Goal: Register for event/course

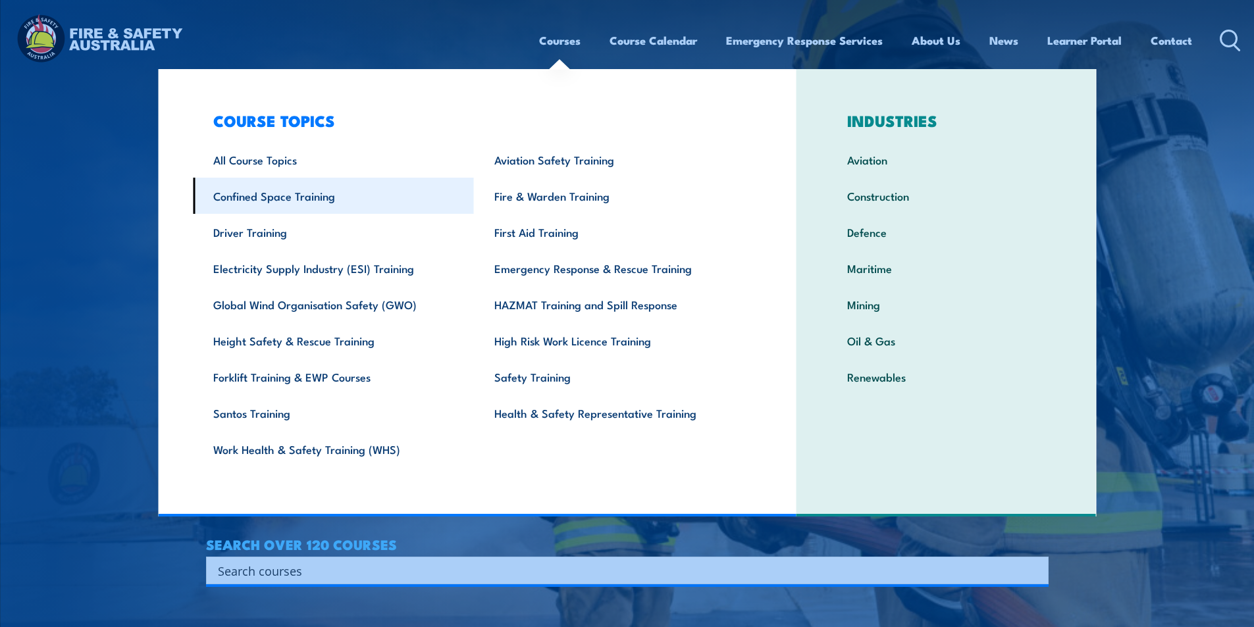
click at [293, 198] on link "Confined Space Training" at bounding box center [333, 196] width 281 height 36
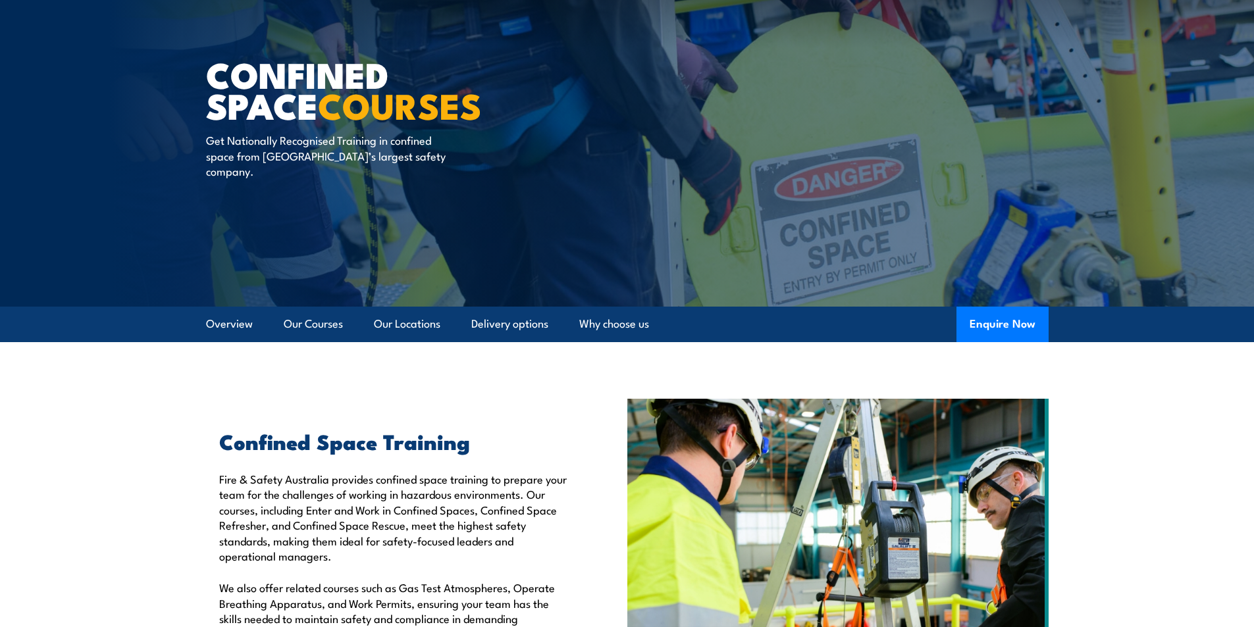
scroll to position [66, 0]
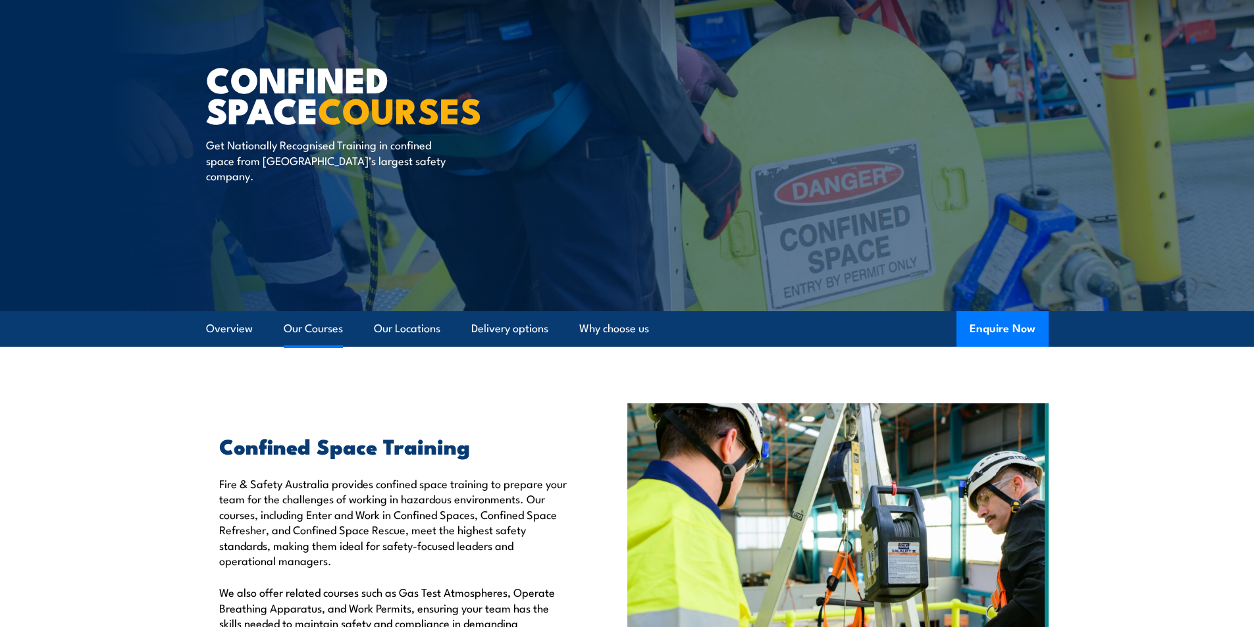
click at [289, 328] on link "Our Courses" at bounding box center [313, 328] width 59 height 35
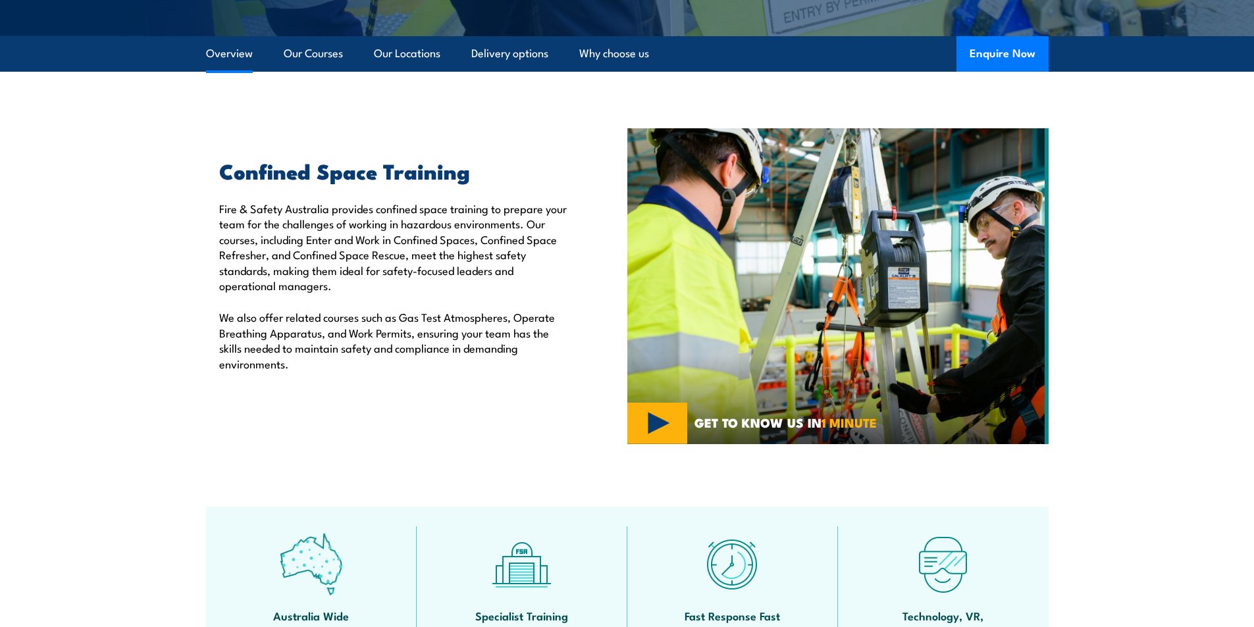
scroll to position [340, 0]
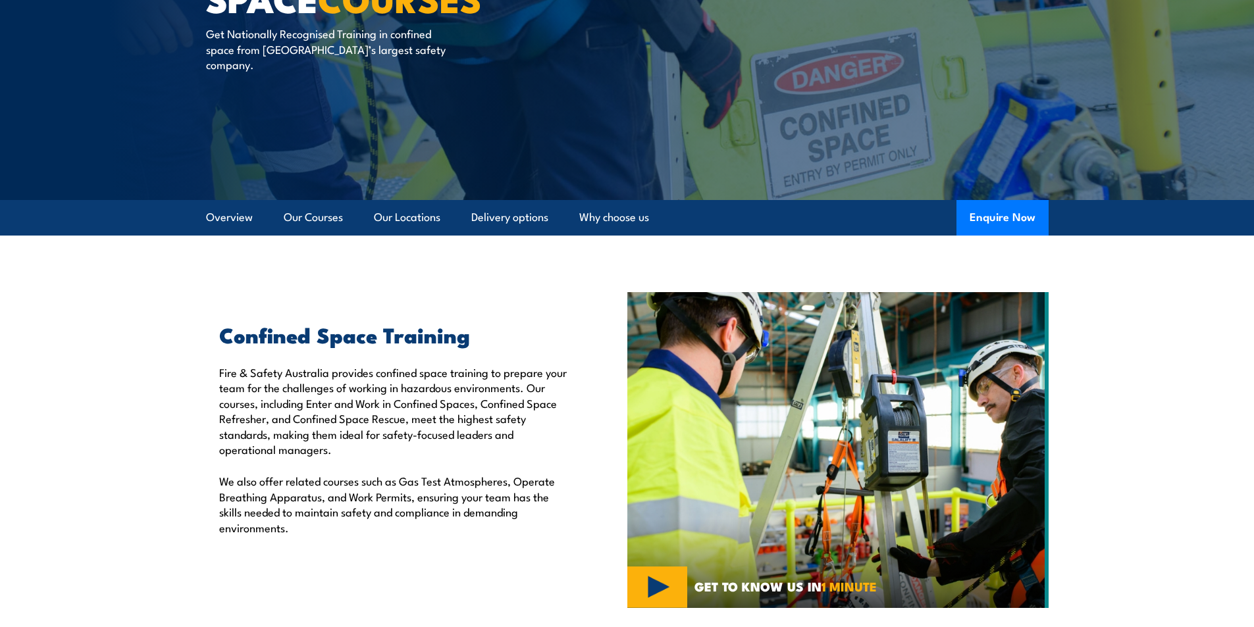
scroll to position [128, 0]
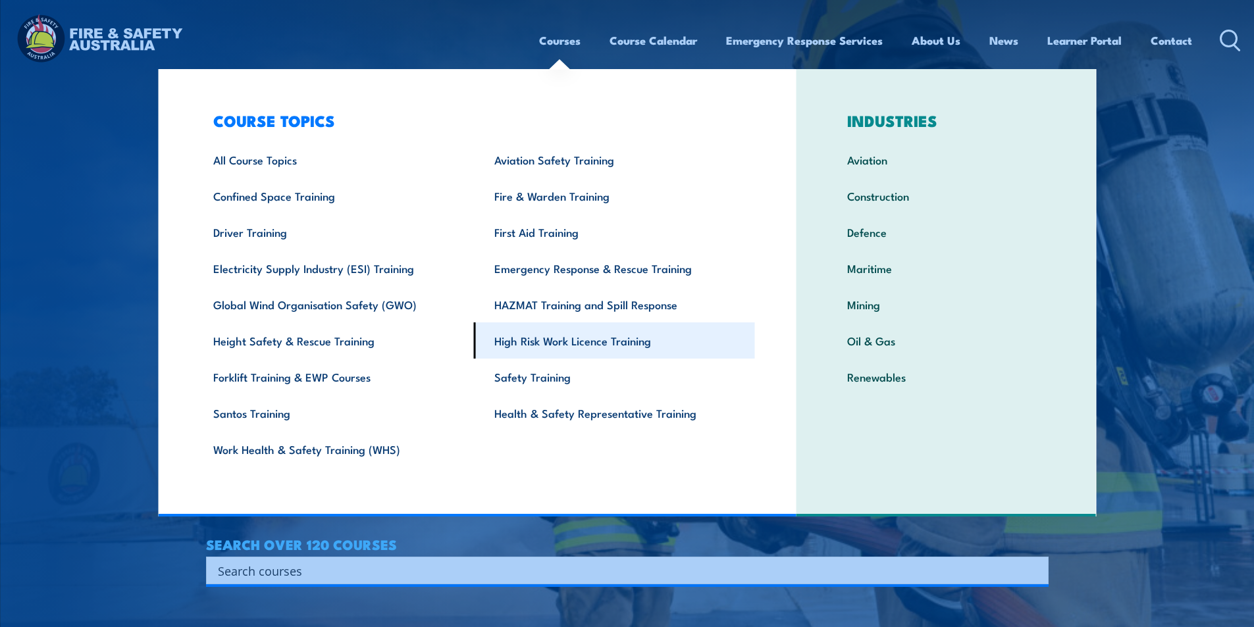
click at [565, 340] on link "High Risk Work Licence Training" at bounding box center [614, 341] width 281 height 36
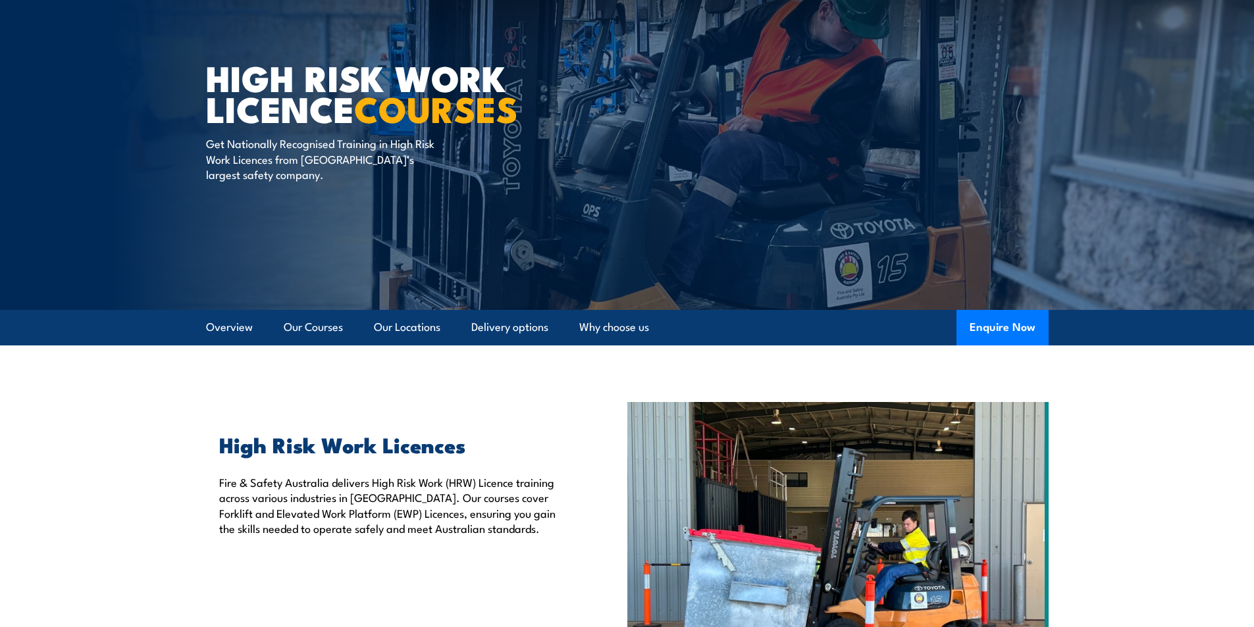
scroll to position [66, 0]
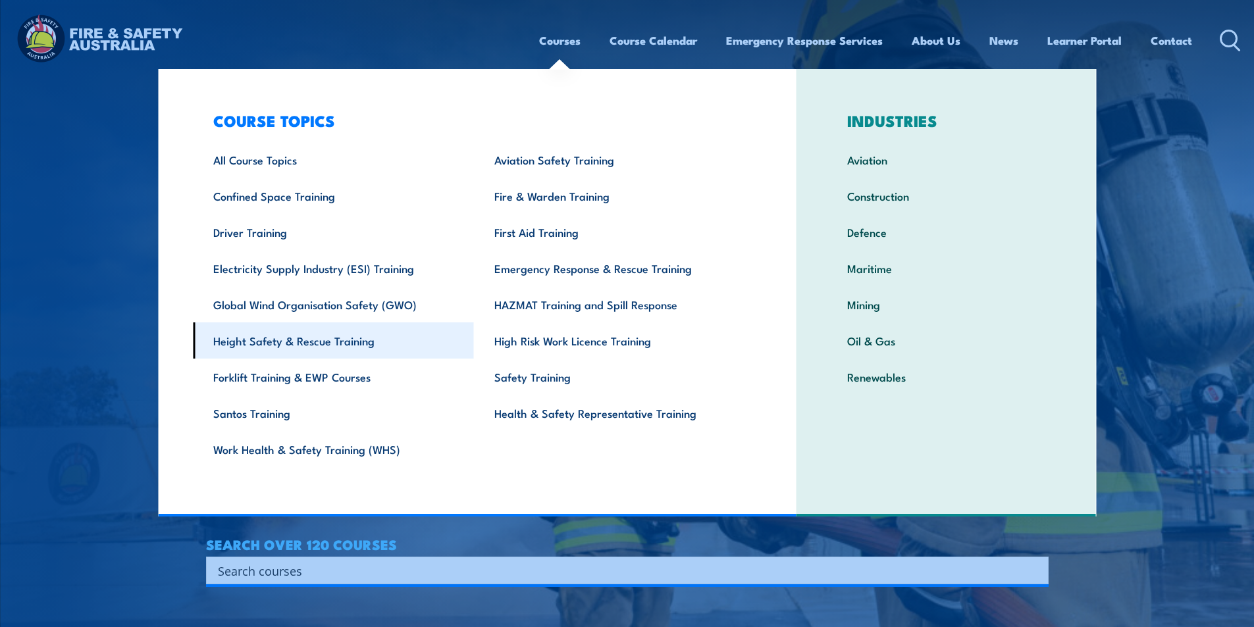
click at [370, 350] on link "Height Safety & Rescue Training" at bounding box center [333, 341] width 281 height 36
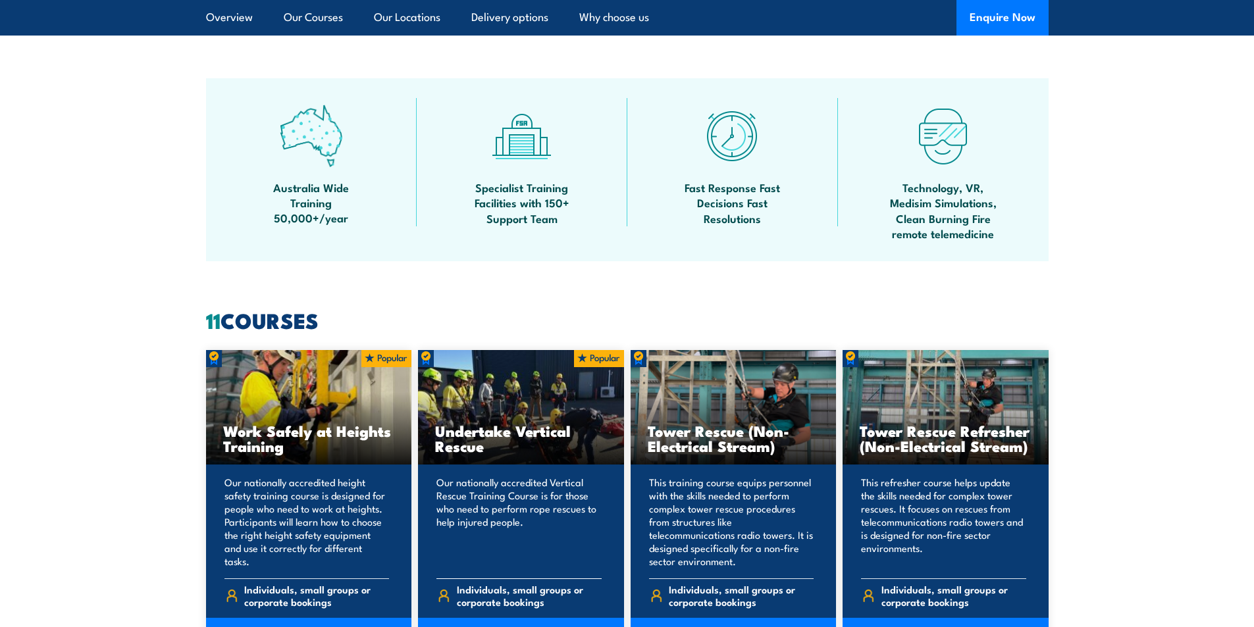
scroll to position [922, 0]
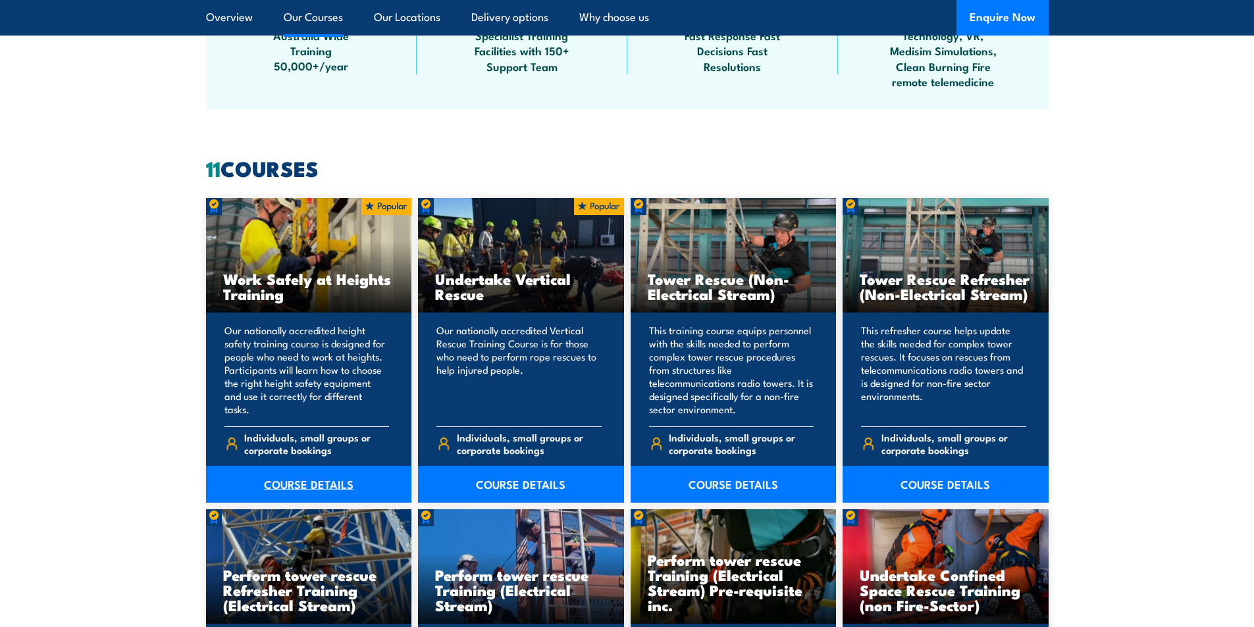
click at [315, 483] on link "COURSE DETAILS" at bounding box center [309, 484] width 206 height 37
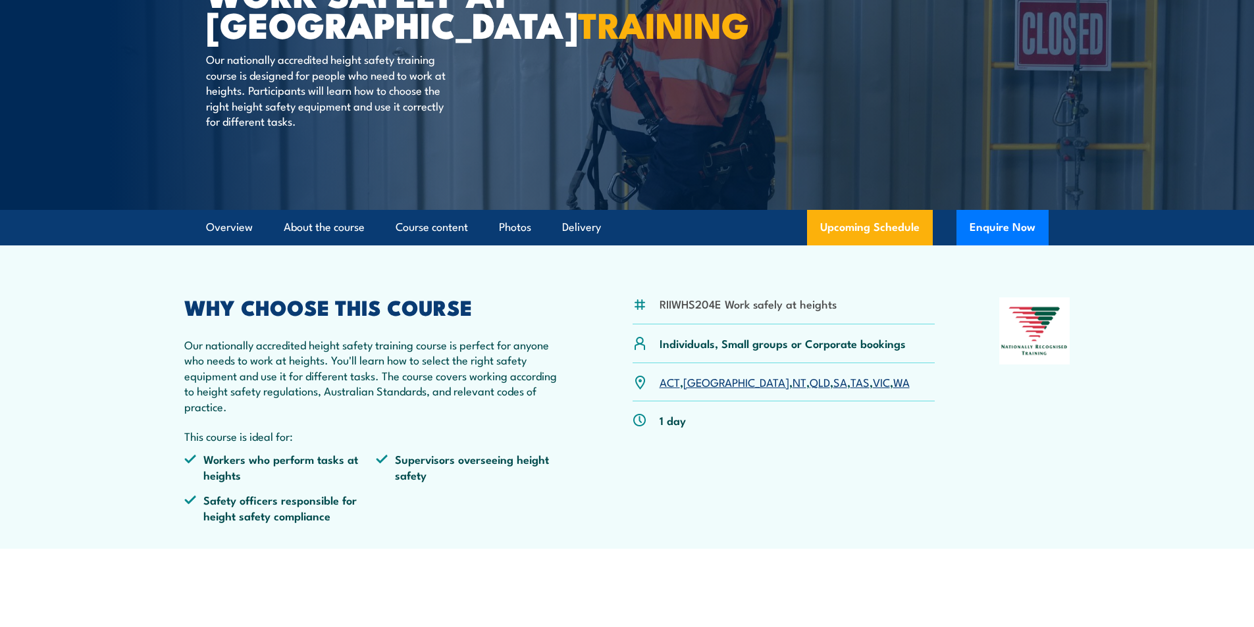
scroll to position [197, 0]
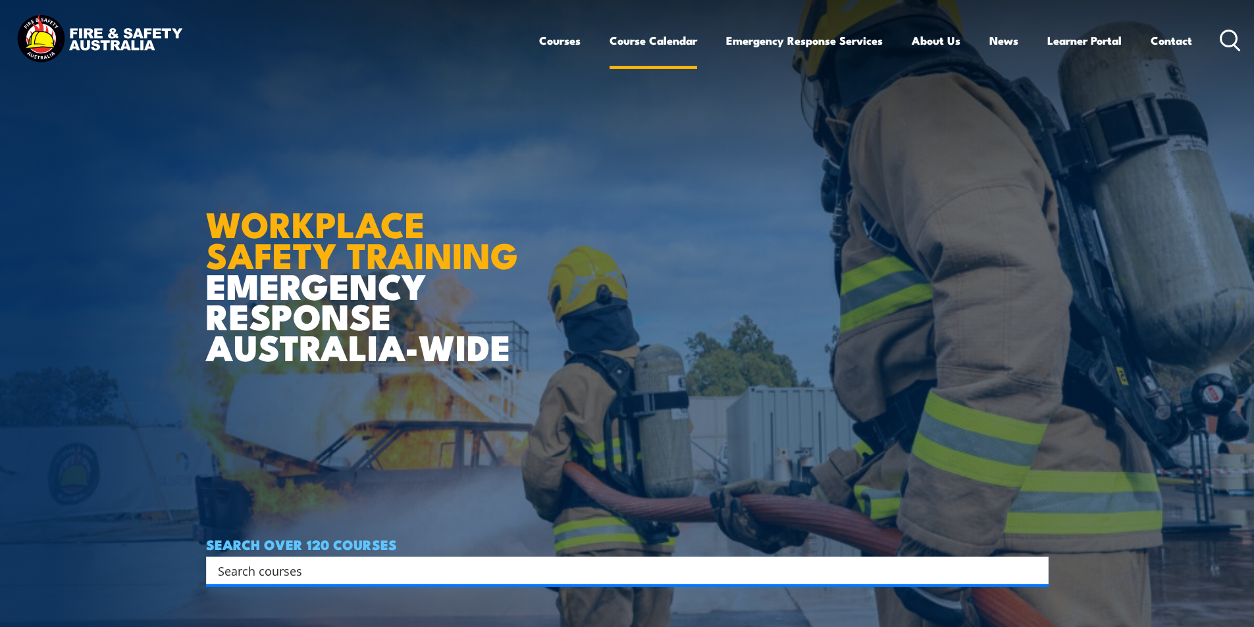
click at [679, 38] on link "Course Calendar" at bounding box center [654, 40] width 88 height 35
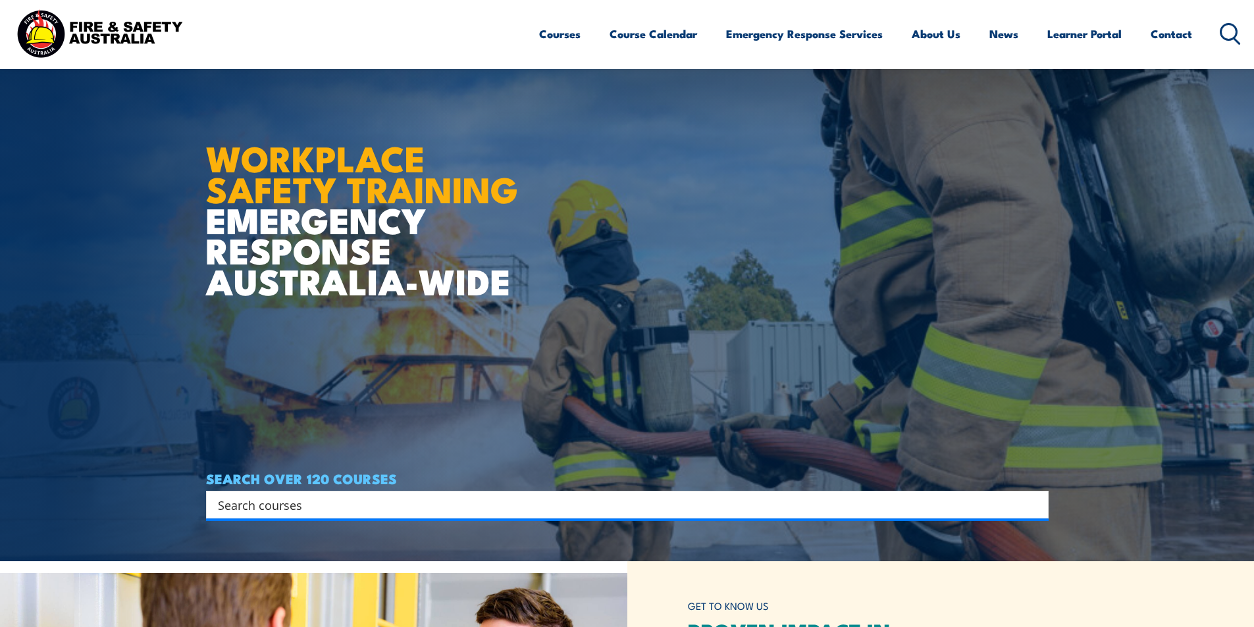
scroll to position [107, 0]
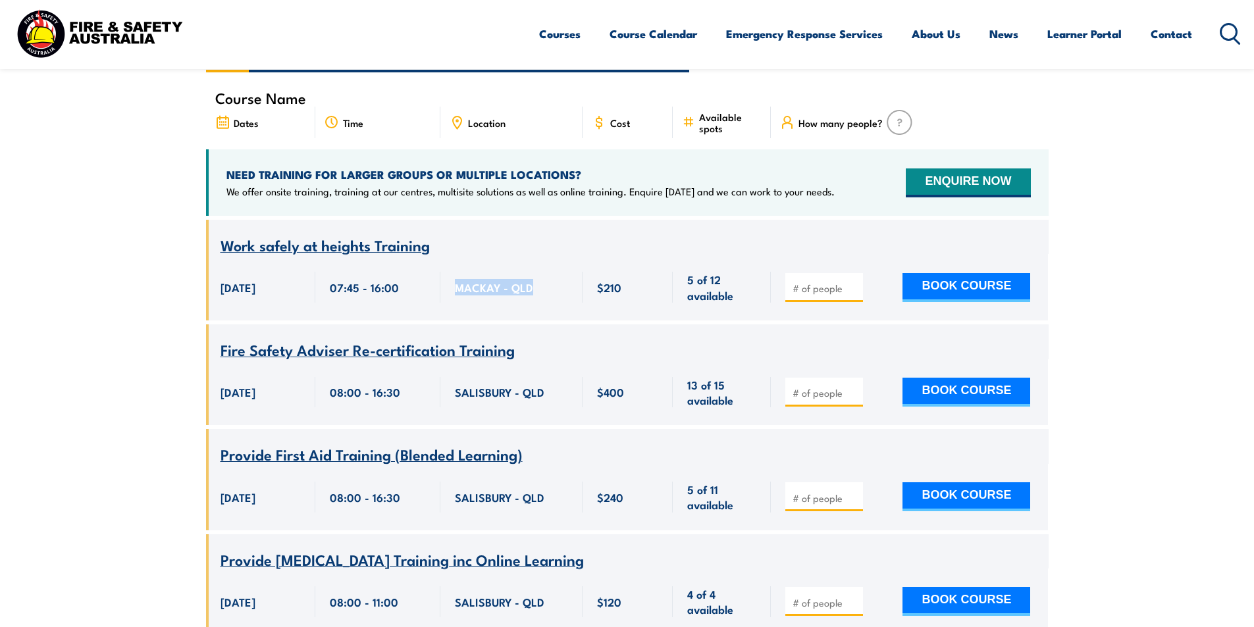
drag, startPoint x: 456, startPoint y: 271, endPoint x: 556, endPoint y: 282, distance: 100.7
click at [535, 280] on div "MACKAY - QLD" at bounding box center [511, 287] width 142 height 66
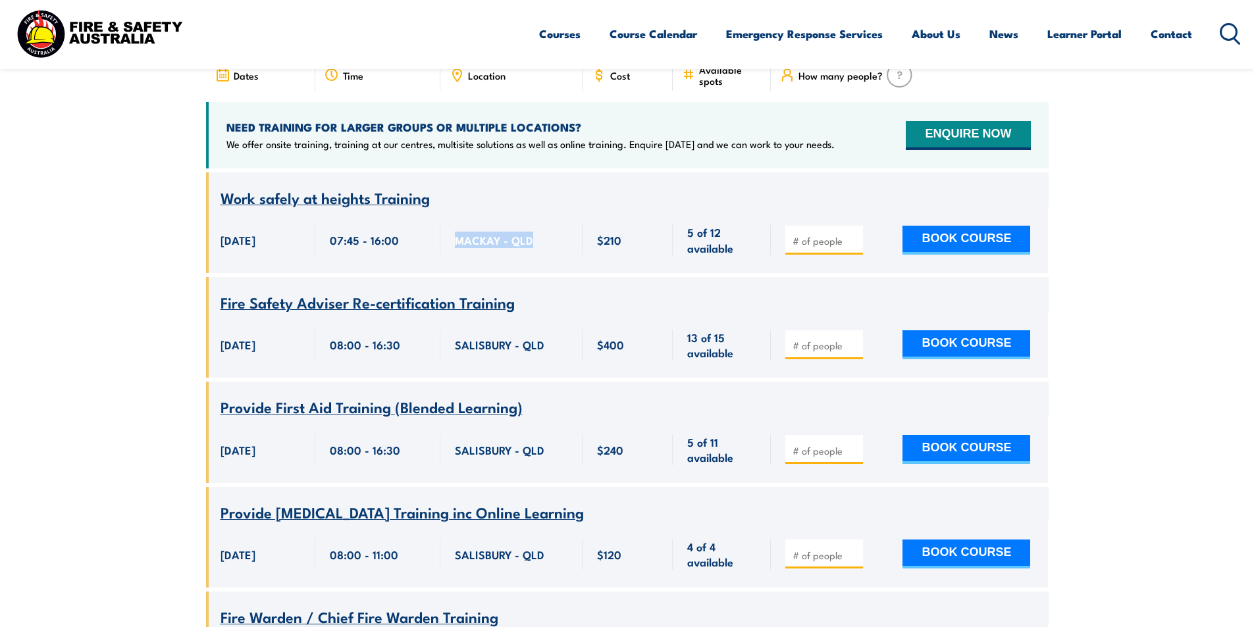
scroll to position [395, 0]
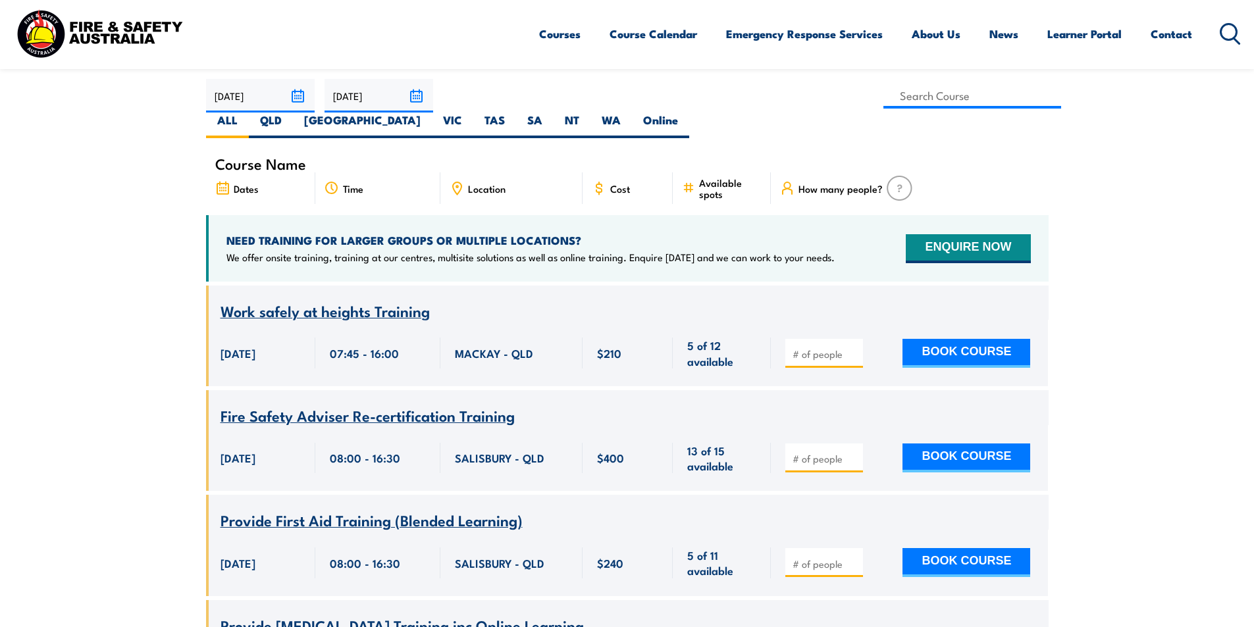
click at [494, 172] on div "Location" at bounding box center [511, 188] width 142 height 32
click at [494, 183] on span "Location" at bounding box center [487, 188] width 38 height 11
click at [632, 113] on label "WA" at bounding box center [611, 126] width 41 height 26
click at [629, 113] on input "WA" at bounding box center [625, 117] width 9 height 9
radio input "true"
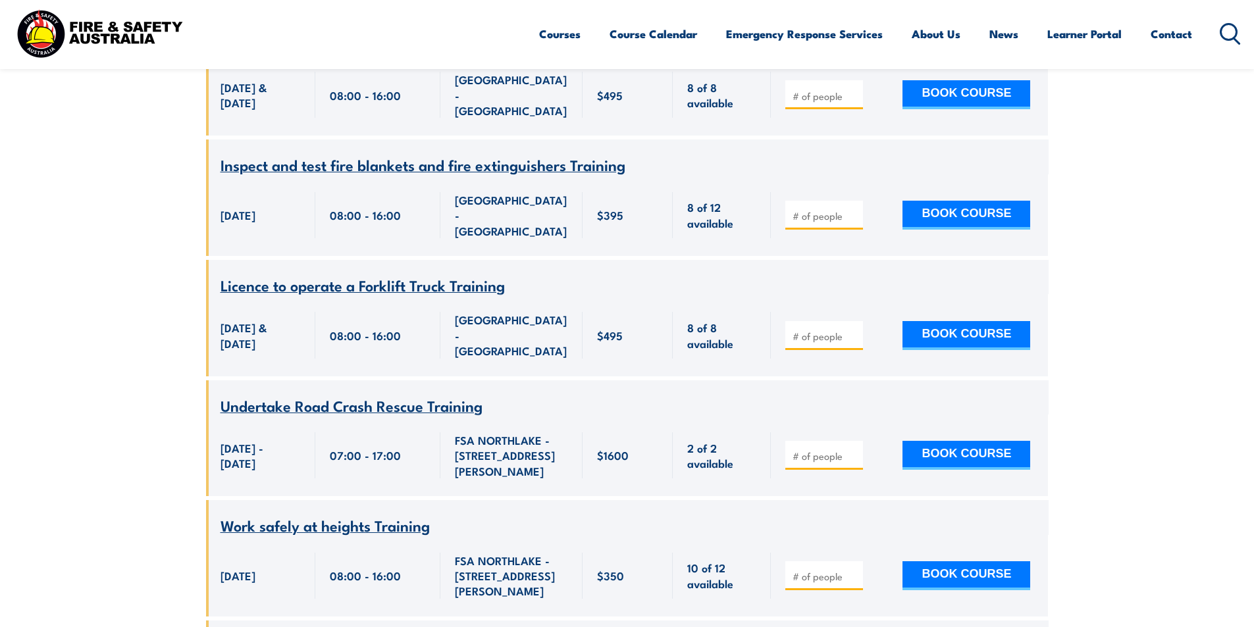
scroll to position [2344, 0]
